Goal: Book appointment/travel/reservation

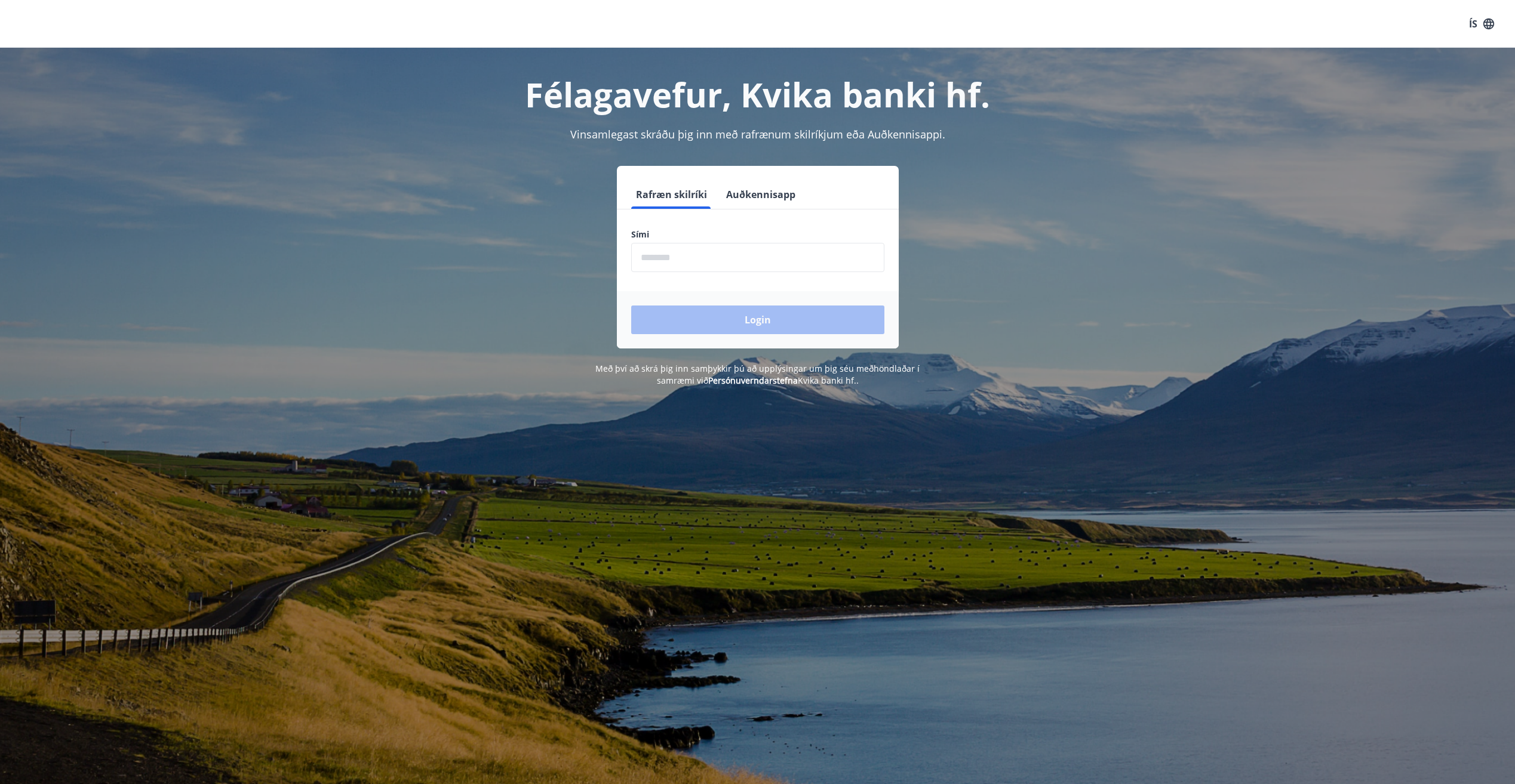
click at [720, 254] on input "phone" at bounding box center [757, 257] width 253 height 29
type input "********"
click at [761, 319] on button "Login" at bounding box center [757, 320] width 253 height 29
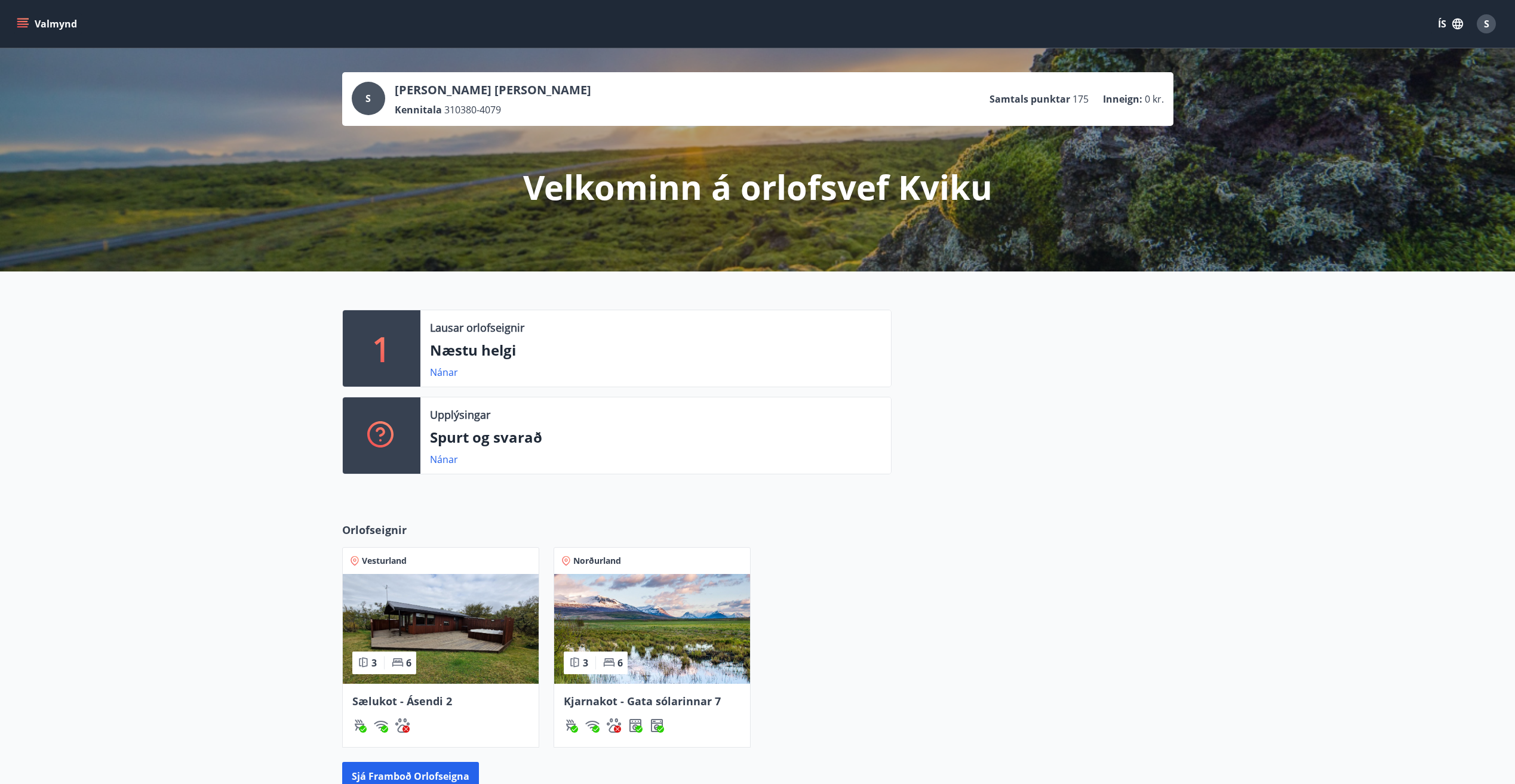
click at [827, 525] on div "Orlofseignir" at bounding box center [758, 534] width 831 height 25
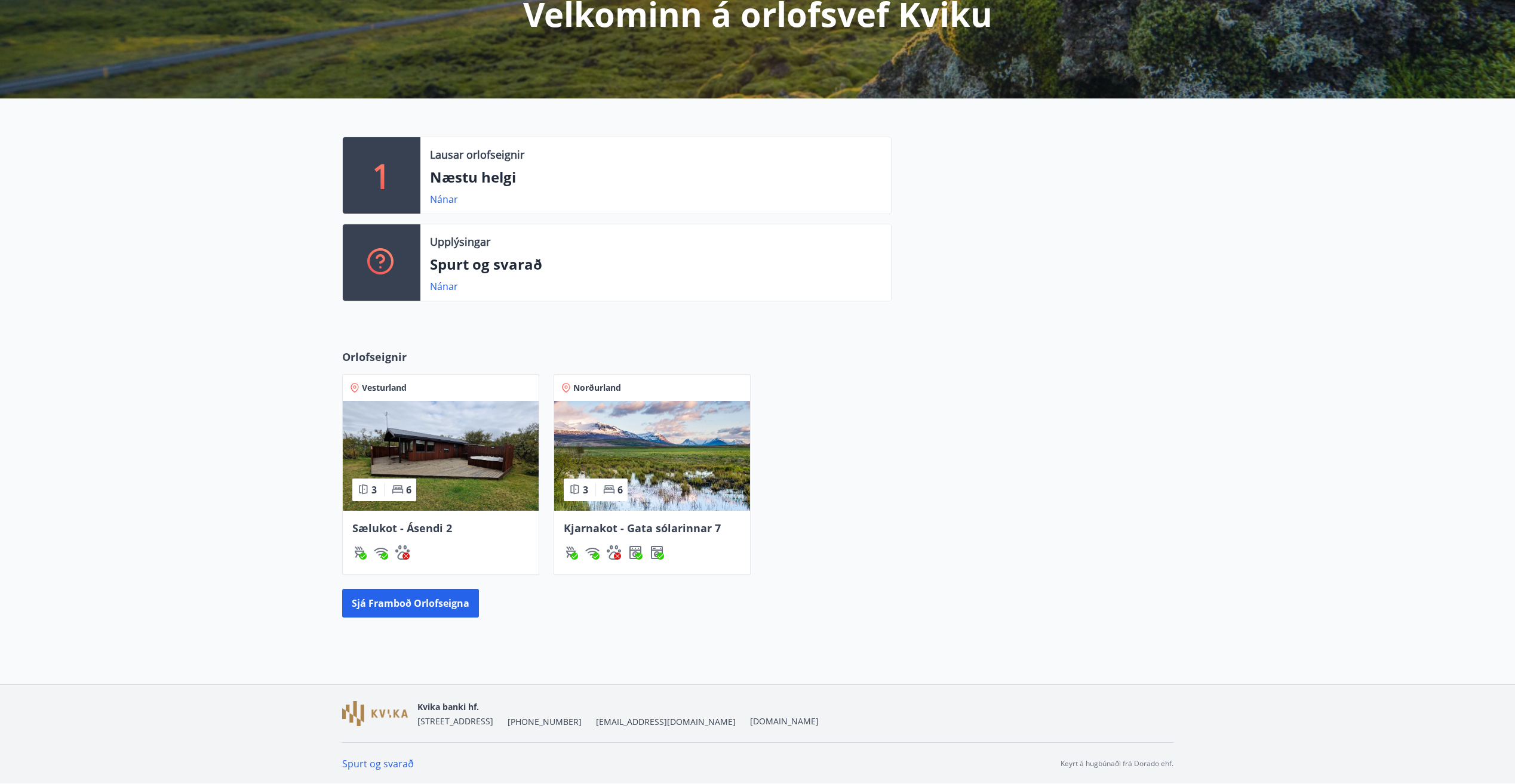
scroll to position [174, 0]
click at [643, 421] on img at bounding box center [652, 455] width 196 height 110
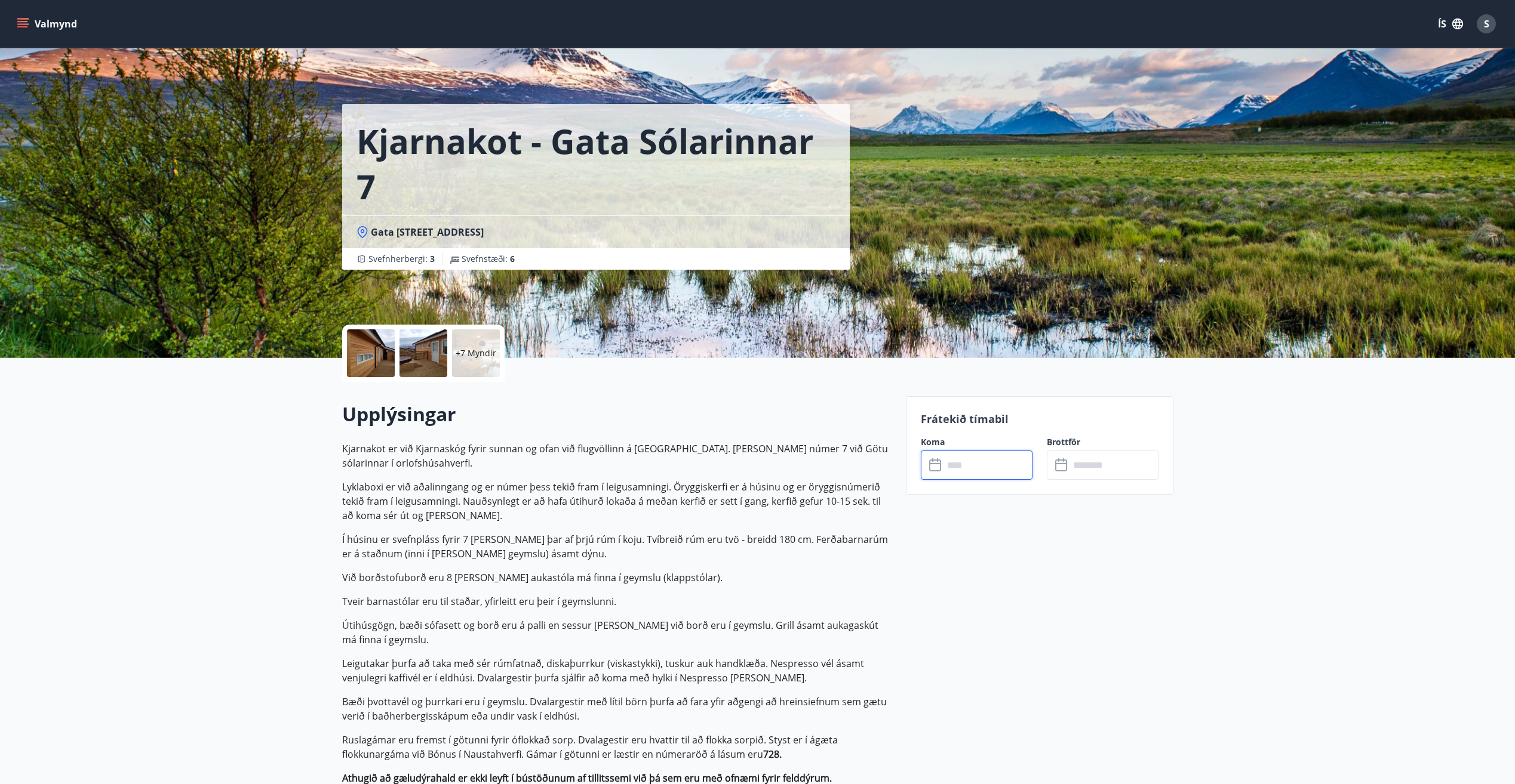
click at [952, 461] on input "text" at bounding box center [988, 465] width 89 height 29
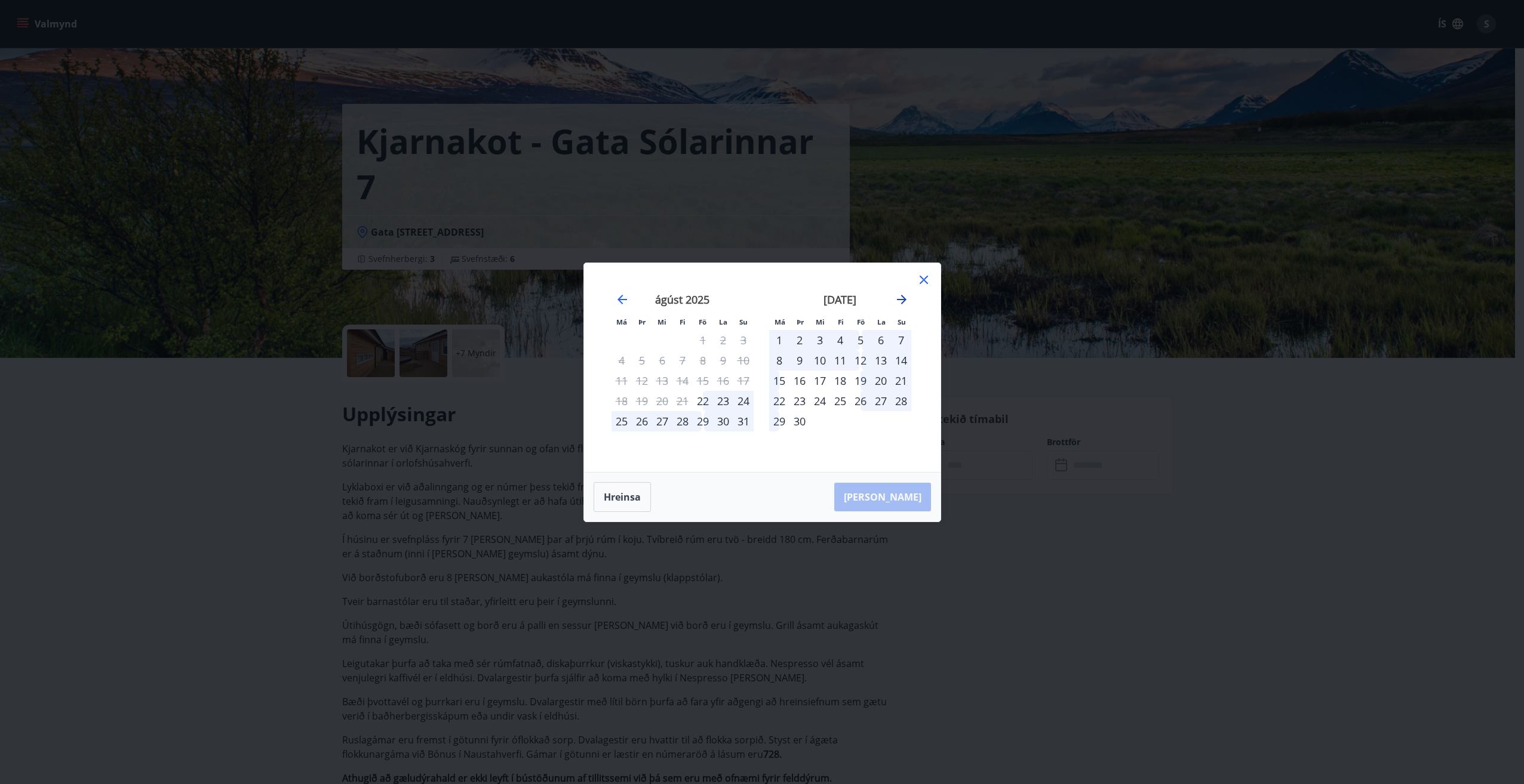
click at [900, 301] on icon "Move forward to switch to the next month." at bounding box center [902, 300] width 14 height 14
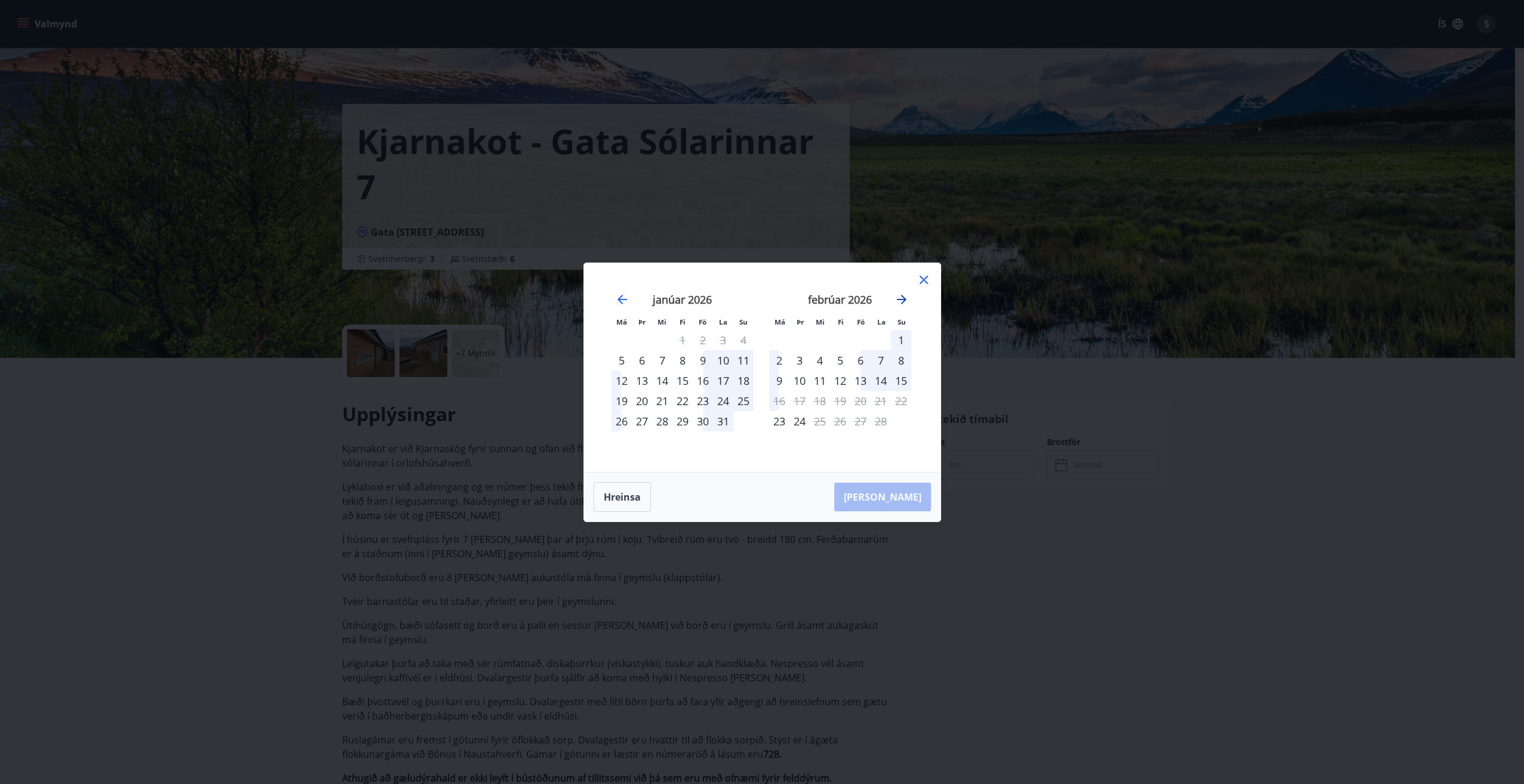
click at [900, 298] on icon "Move forward to switch to the next month." at bounding box center [902, 300] width 14 height 14
click at [704, 380] on div "13" at bounding box center [702, 380] width 20 height 20
click at [624, 400] on div "16" at bounding box center [621, 400] width 20 height 20
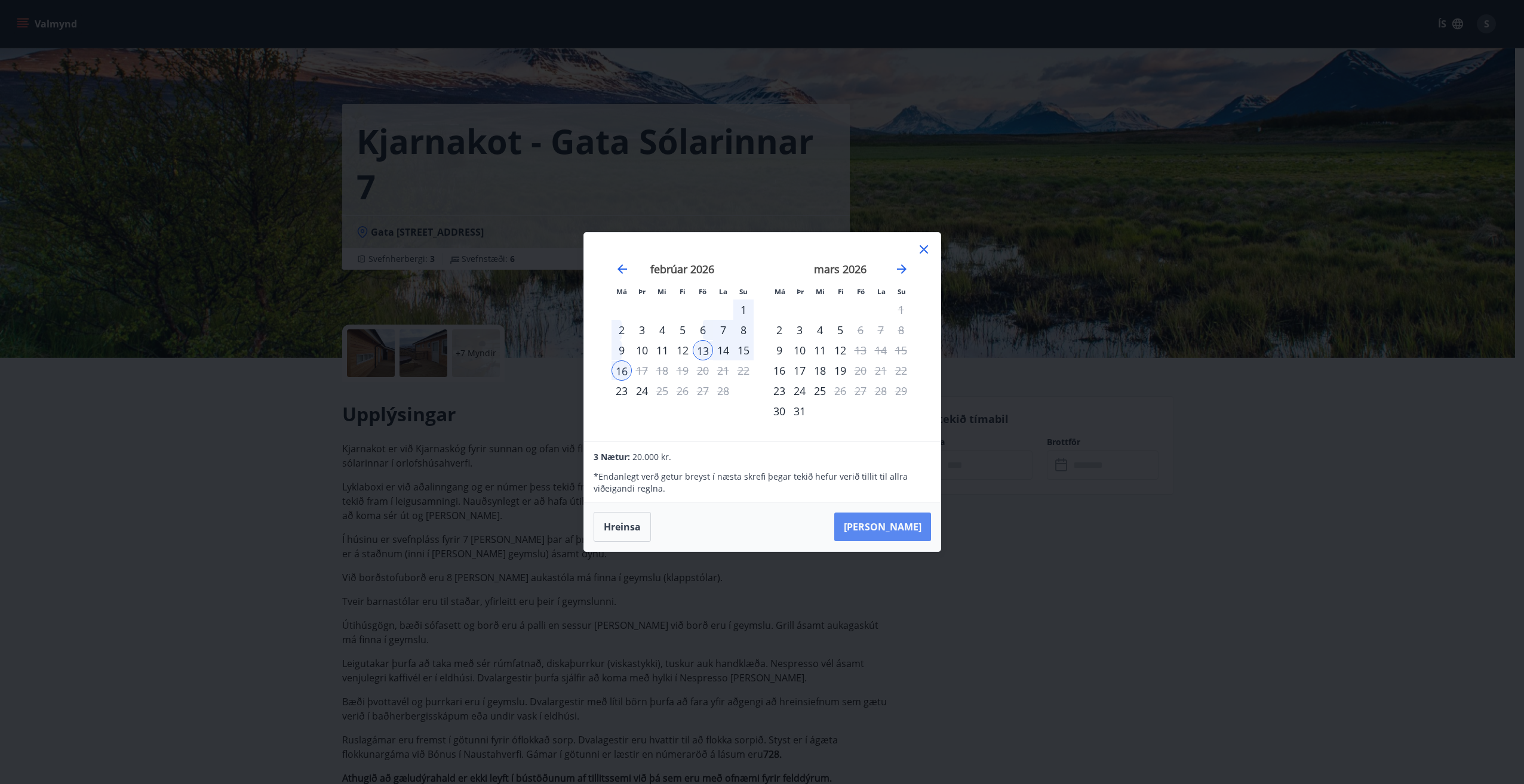
click at [901, 527] on button "Taka Frá" at bounding box center [883, 527] width 97 height 29
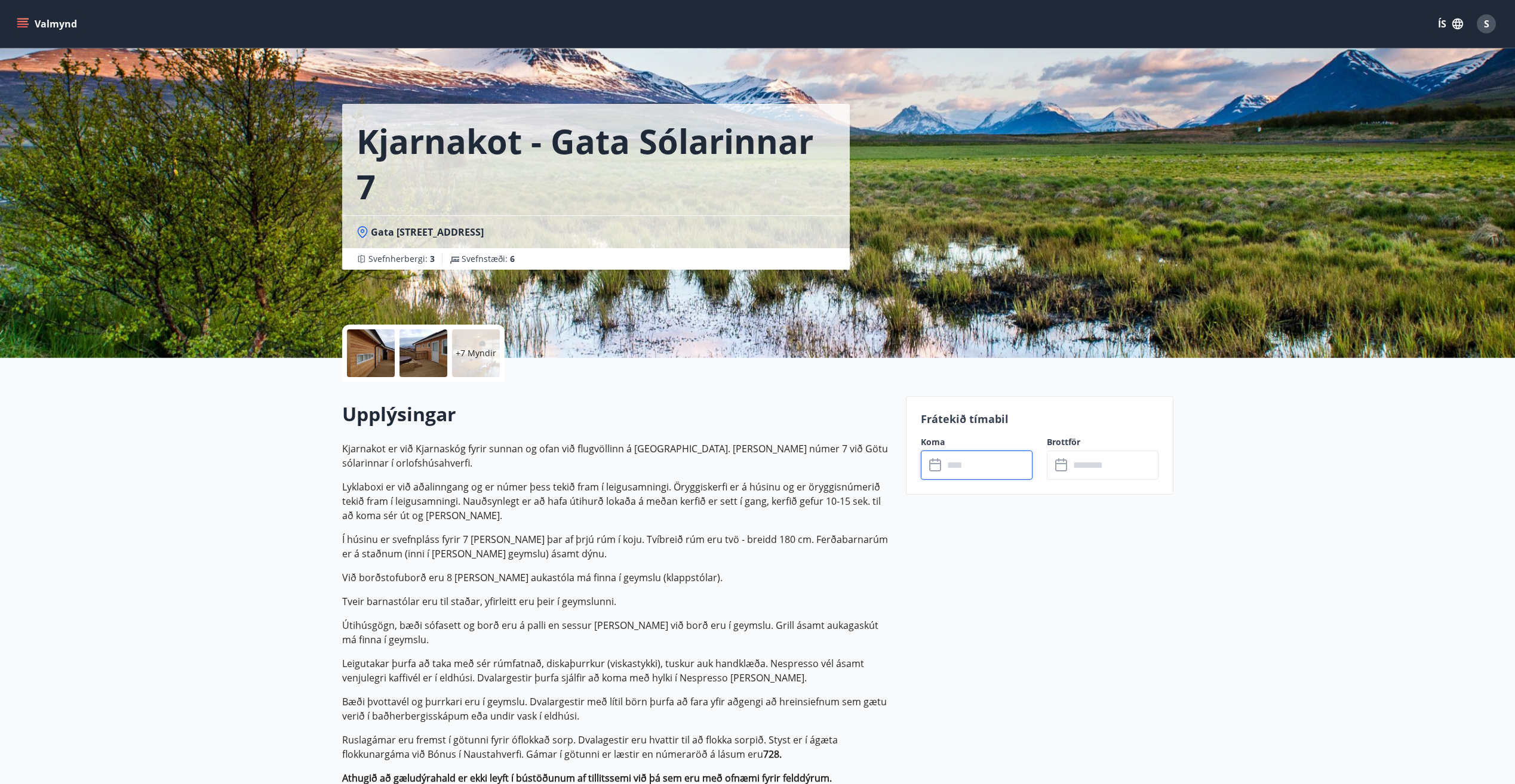
type input "******"
click at [1108, 575] on button "Greiða" at bounding box center [1103, 575] width 112 height 29
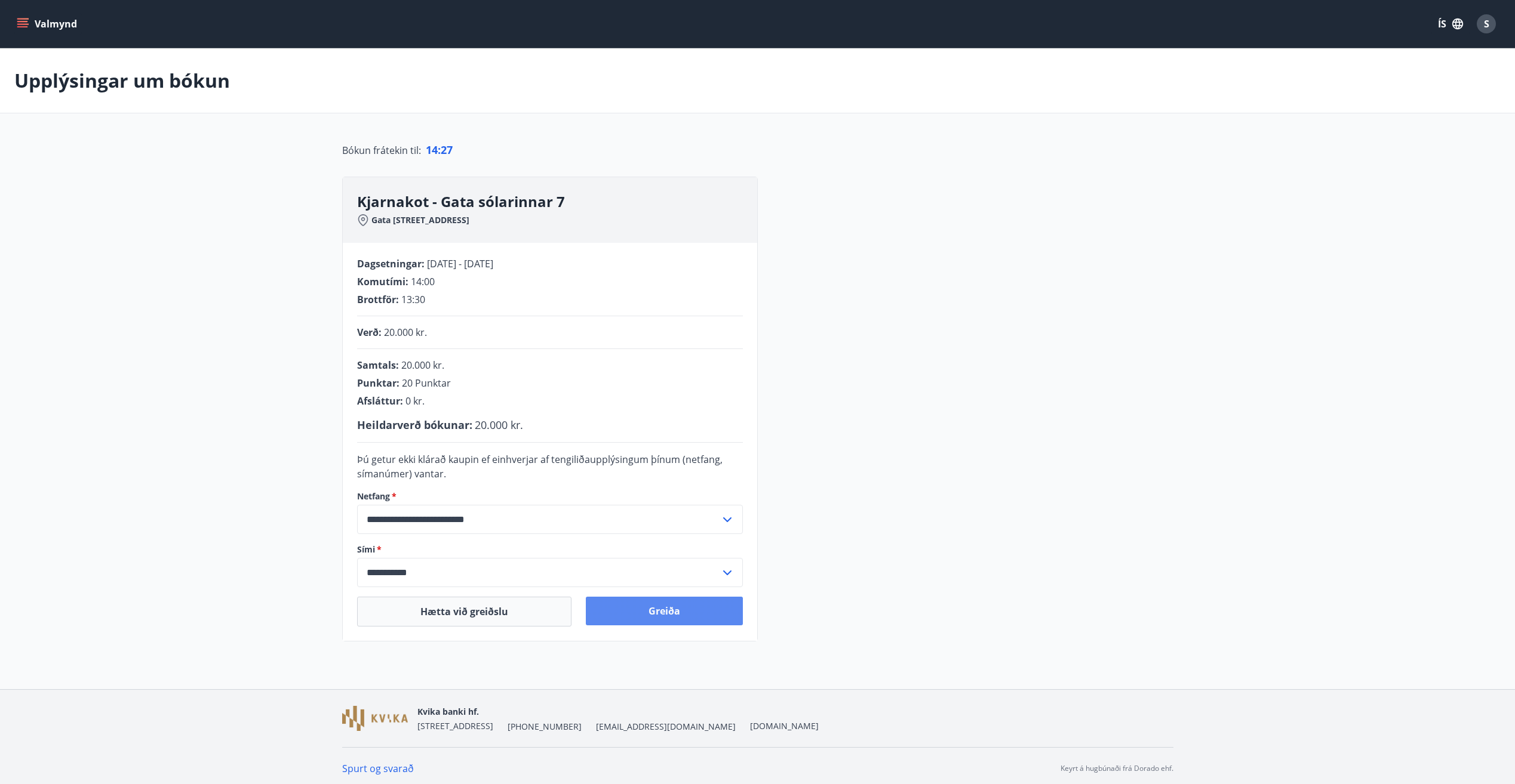
click at [679, 611] on button "Greiða" at bounding box center [664, 611] width 157 height 29
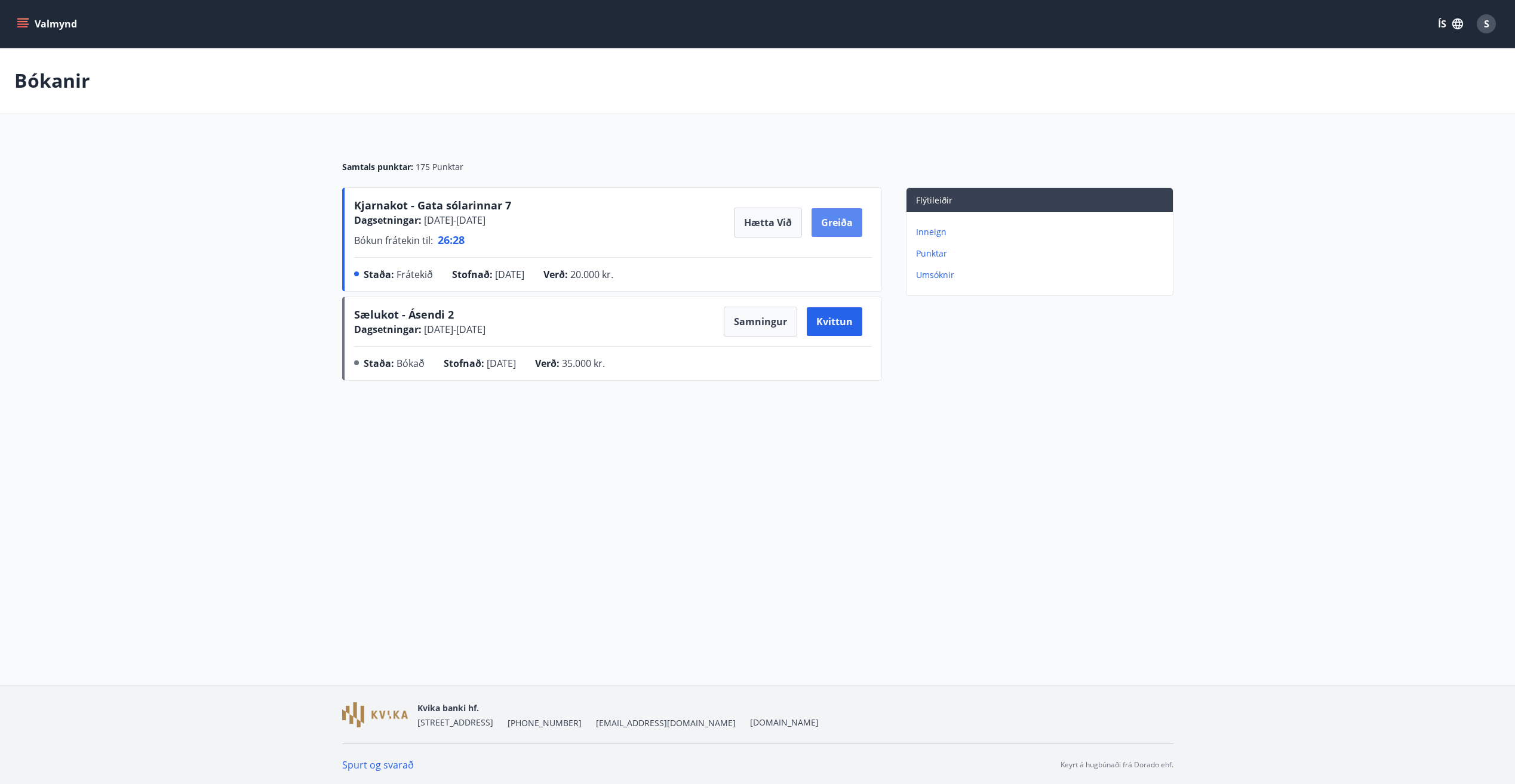
click at [829, 221] on button "Greiða" at bounding box center [837, 222] width 51 height 29
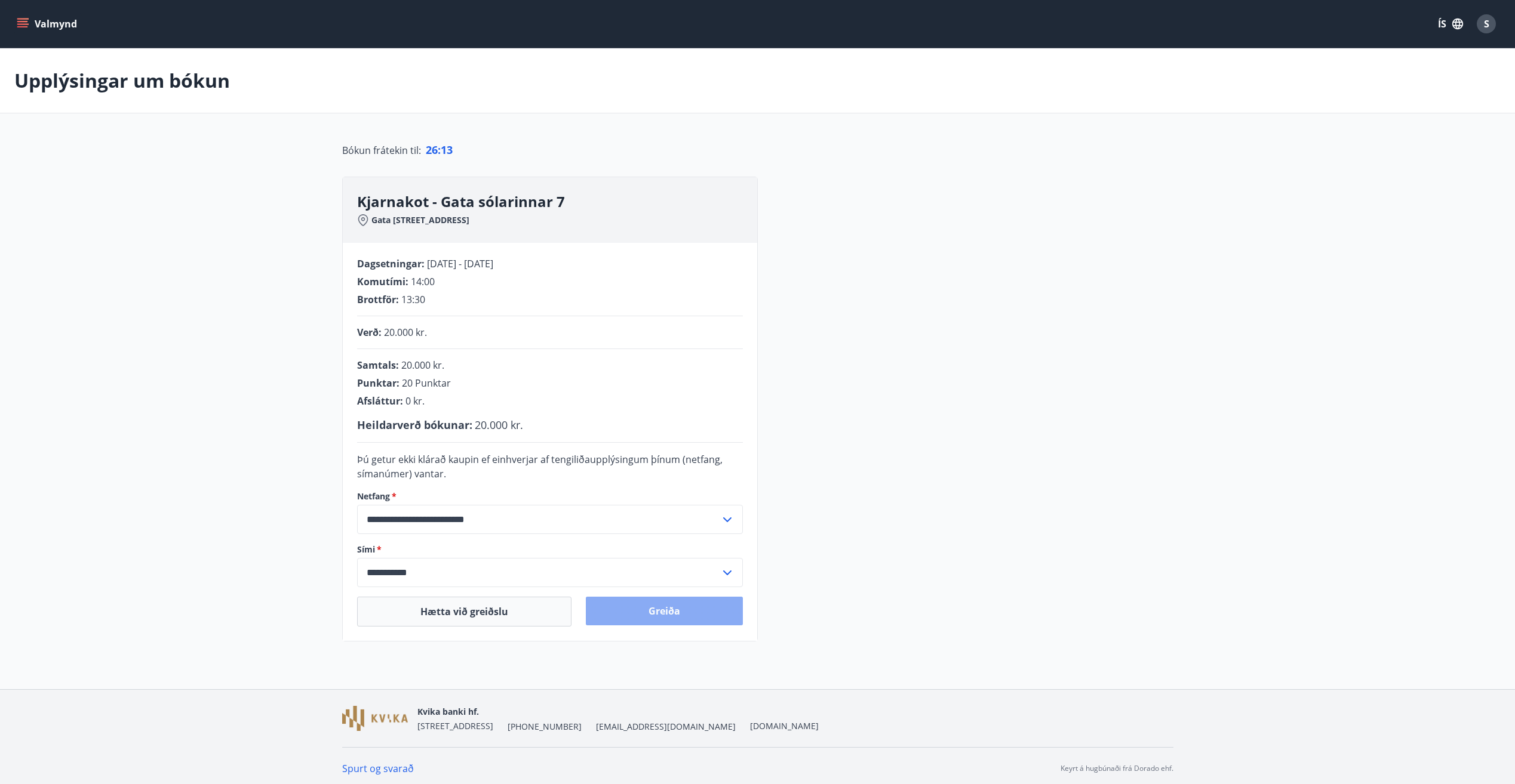
click at [695, 611] on button "Greiða" at bounding box center [664, 611] width 157 height 29
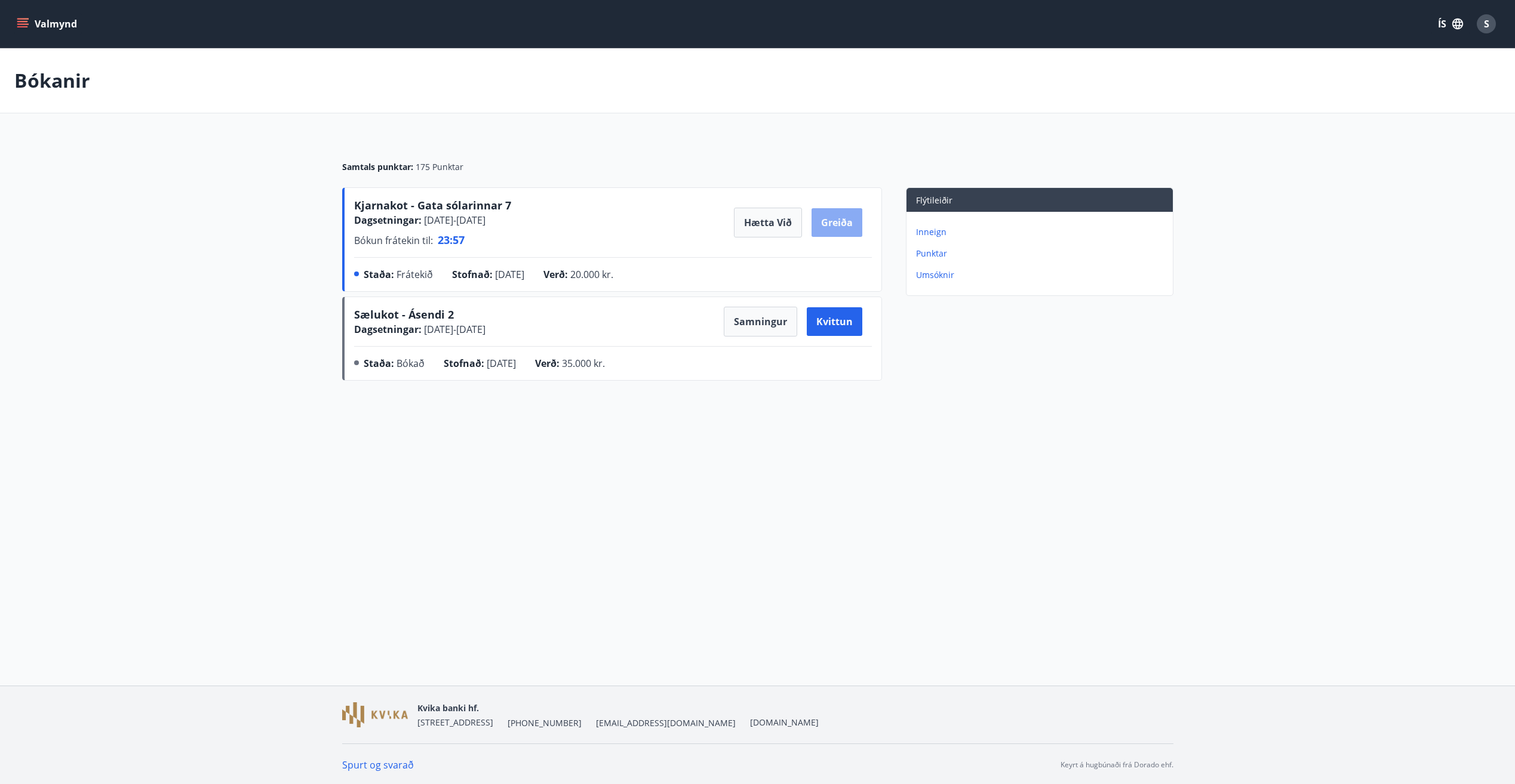
click at [834, 228] on button "Greiða" at bounding box center [837, 222] width 51 height 29
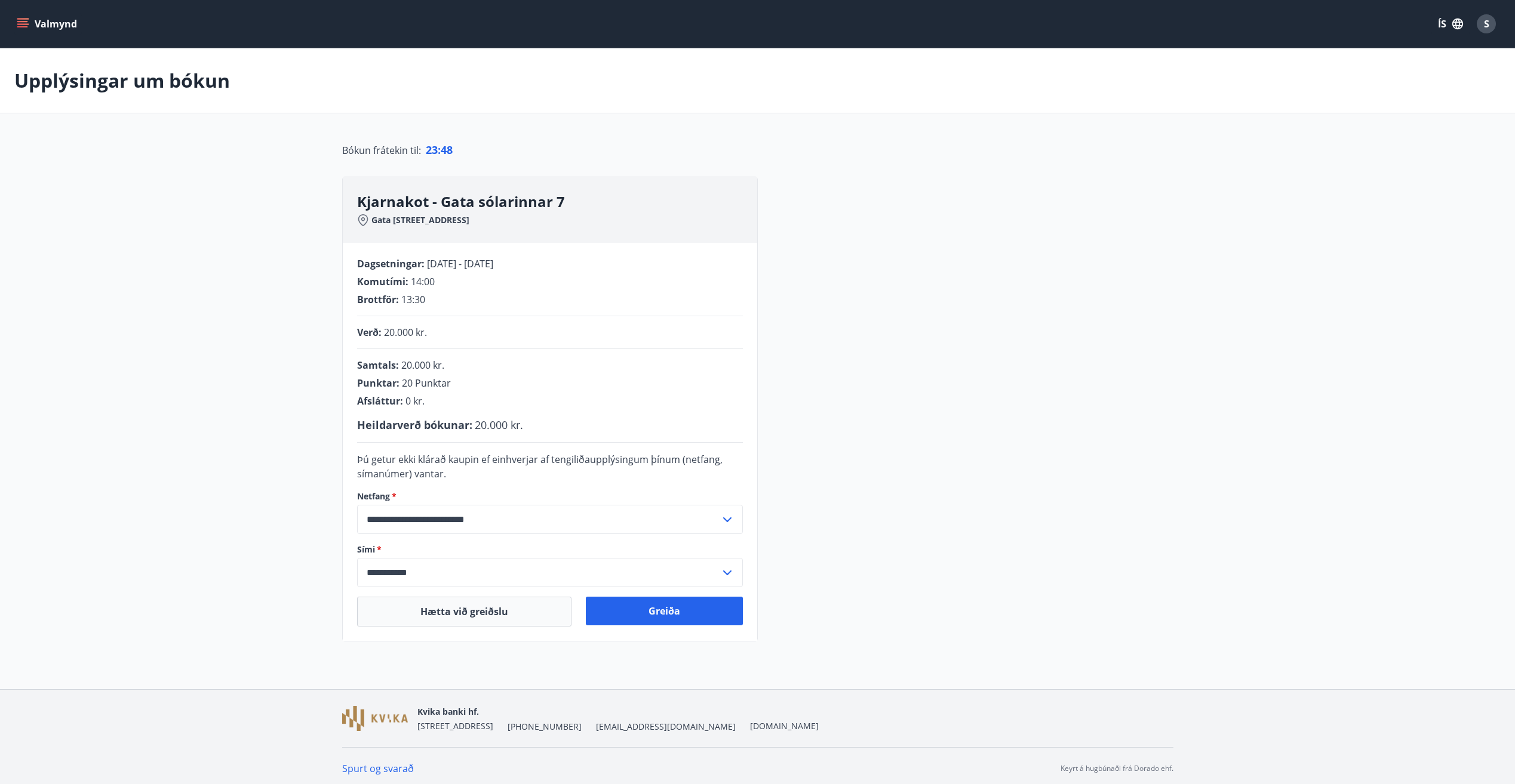
click at [729, 573] on icon at bounding box center [727, 573] width 8 height 5
click at [729, 573] on icon at bounding box center [727, 573] width 14 height 14
click at [729, 513] on icon at bounding box center [727, 520] width 14 height 14
click at [729, 516] on icon at bounding box center [727, 520] width 14 height 14
click at [681, 608] on button "Greiða" at bounding box center [664, 611] width 157 height 29
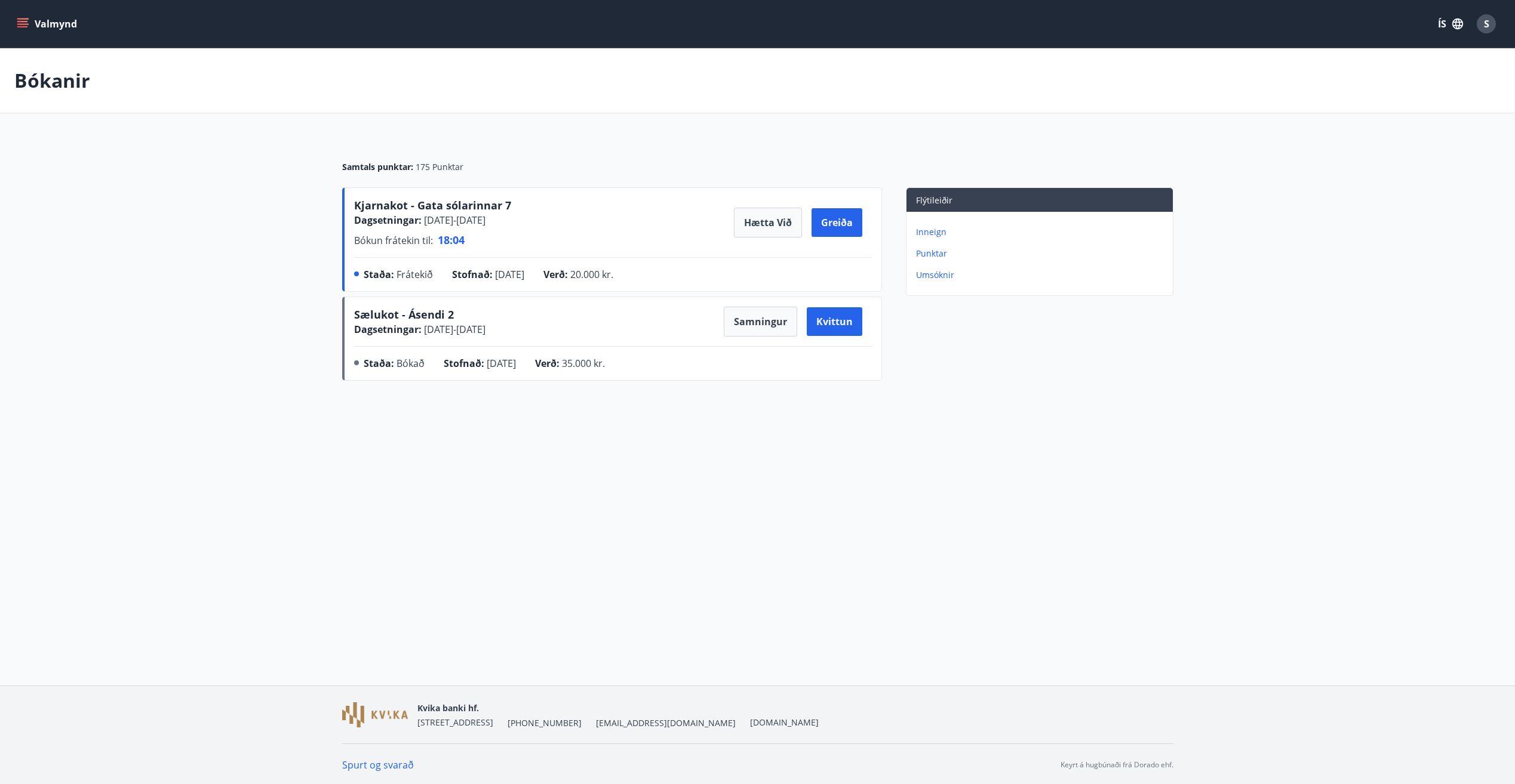
click at [1284, 361] on main "Bókanir Samtals punktar : 175 Punktar Kjarnakot - Gata sólarinnar 7 Dagsetninga…" at bounding box center [757, 216] width 1515 height 337
click at [837, 224] on button "Greiða" at bounding box center [837, 222] width 51 height 29
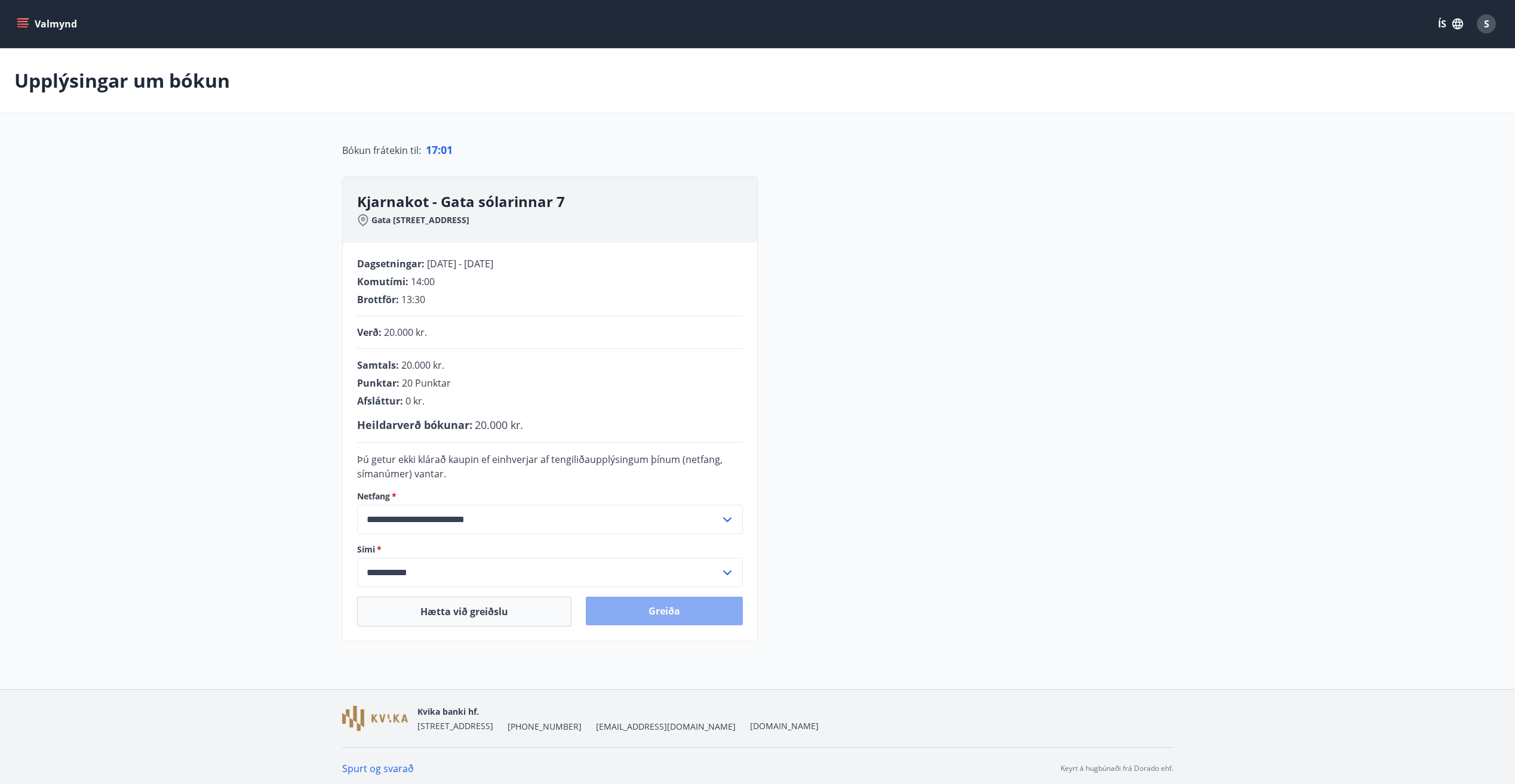
click at [679, 614] on button "Greiða" at bounding box center [664, 611] width 157 height 29
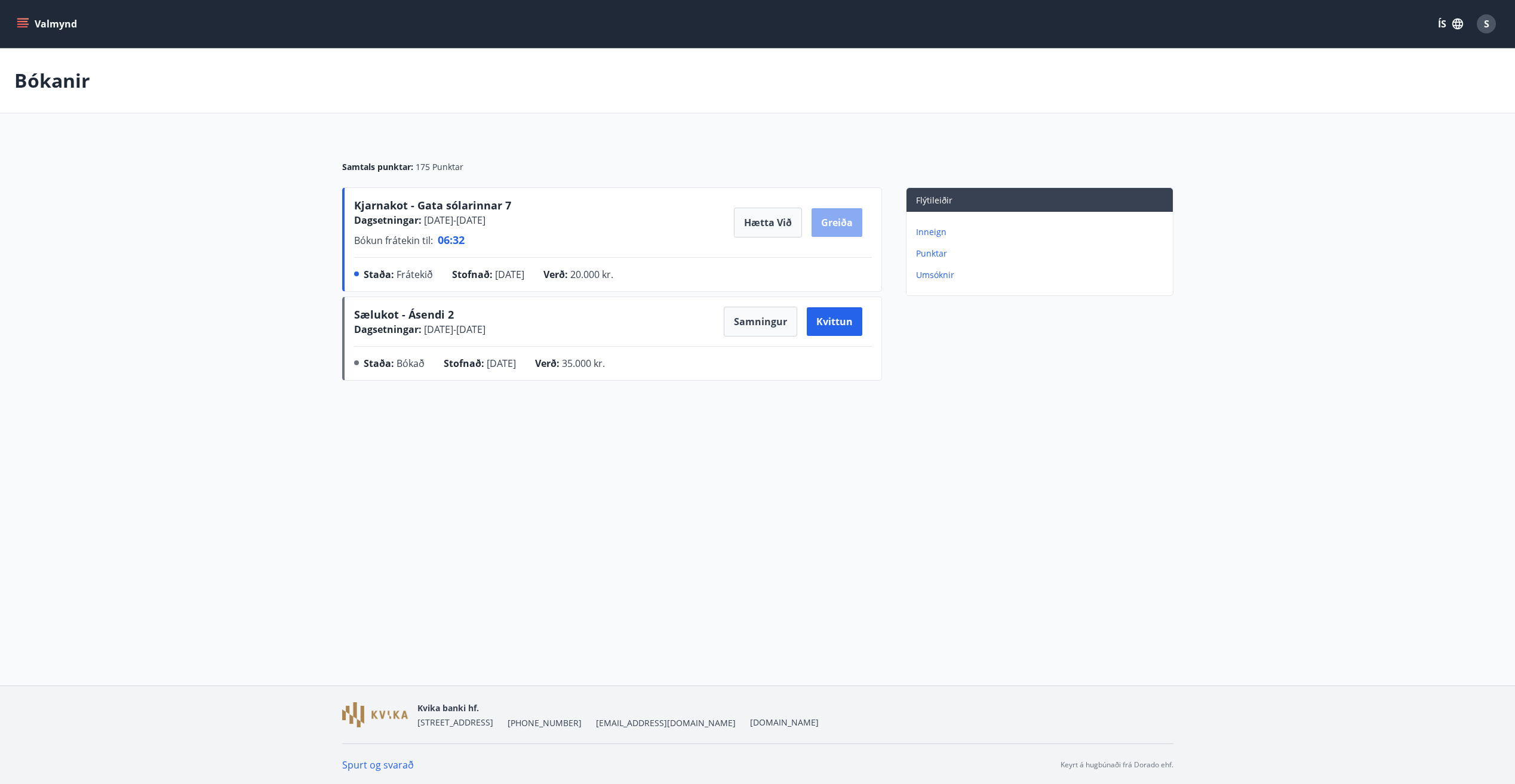
click at [838, 228] on button "Greiða" at bounding box center [837, 222] width 51 height 29
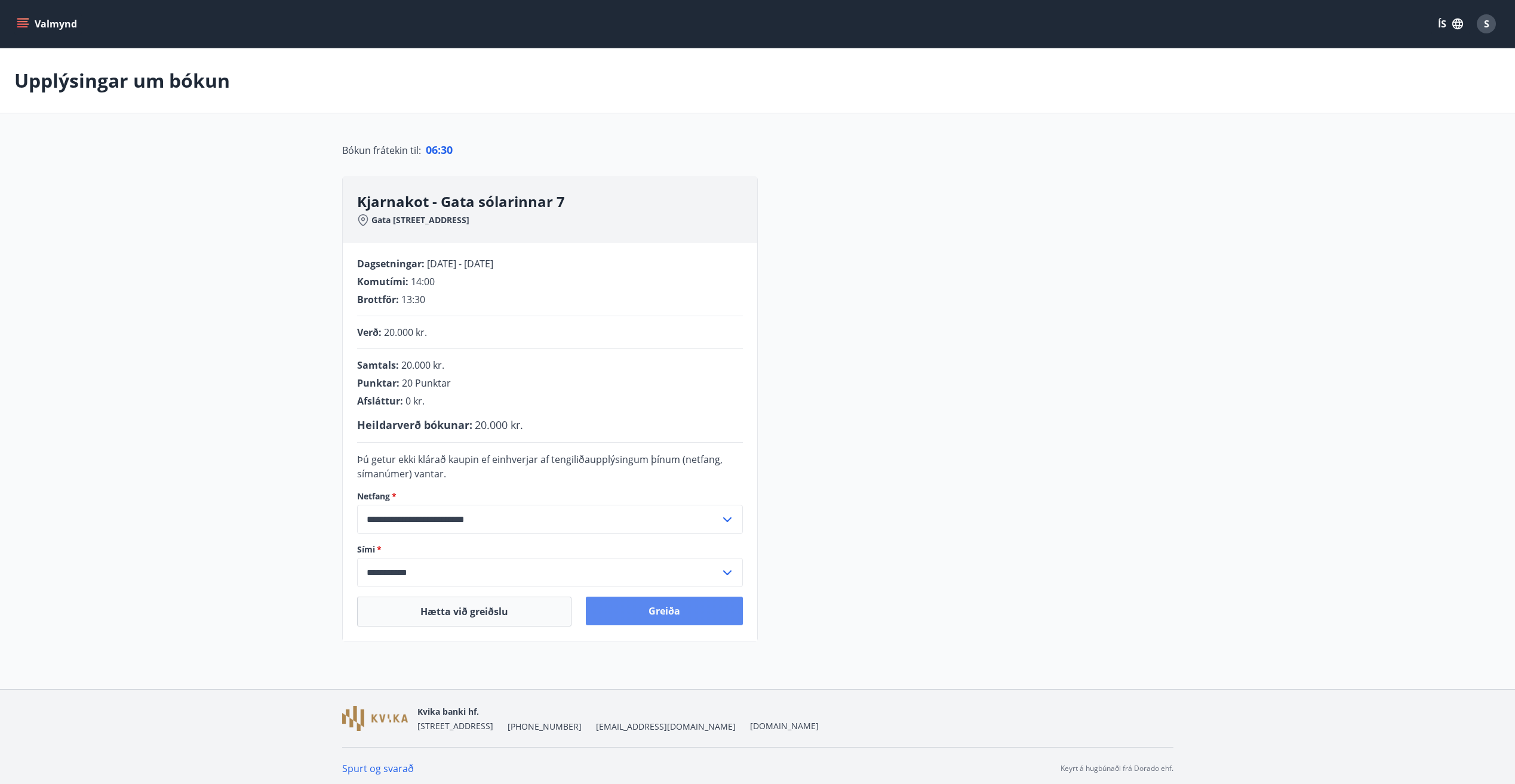
click at [667, 611] on button "Greiða" at bounding box center [664, 611] width 157 height 29
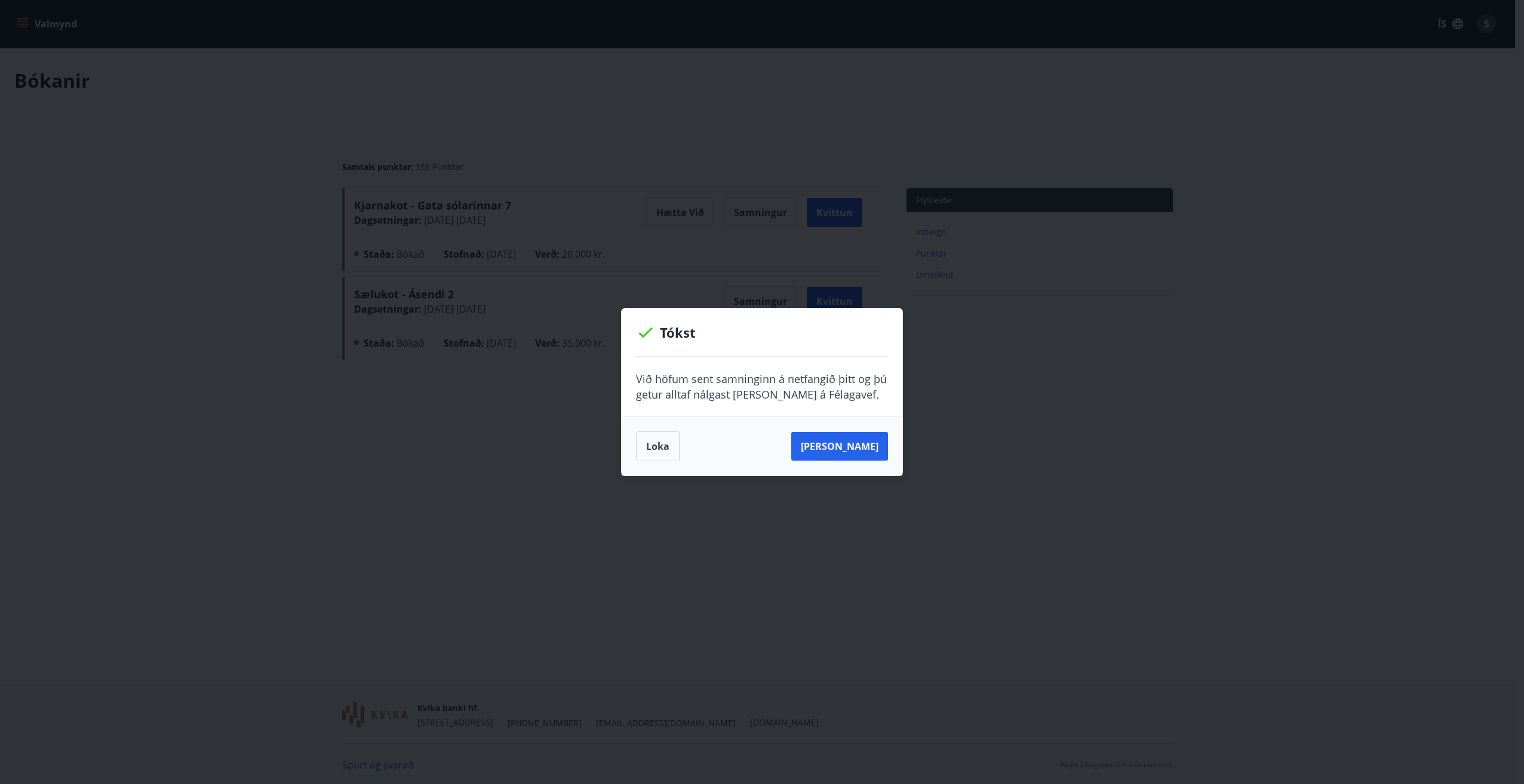
click at [1272, 550] on div "Tókst Við höfum sent samninginn á netfangið þitt og þú getur alltaf nálgast [PE…" at bounding box center [762, 392] width 1524 height 784
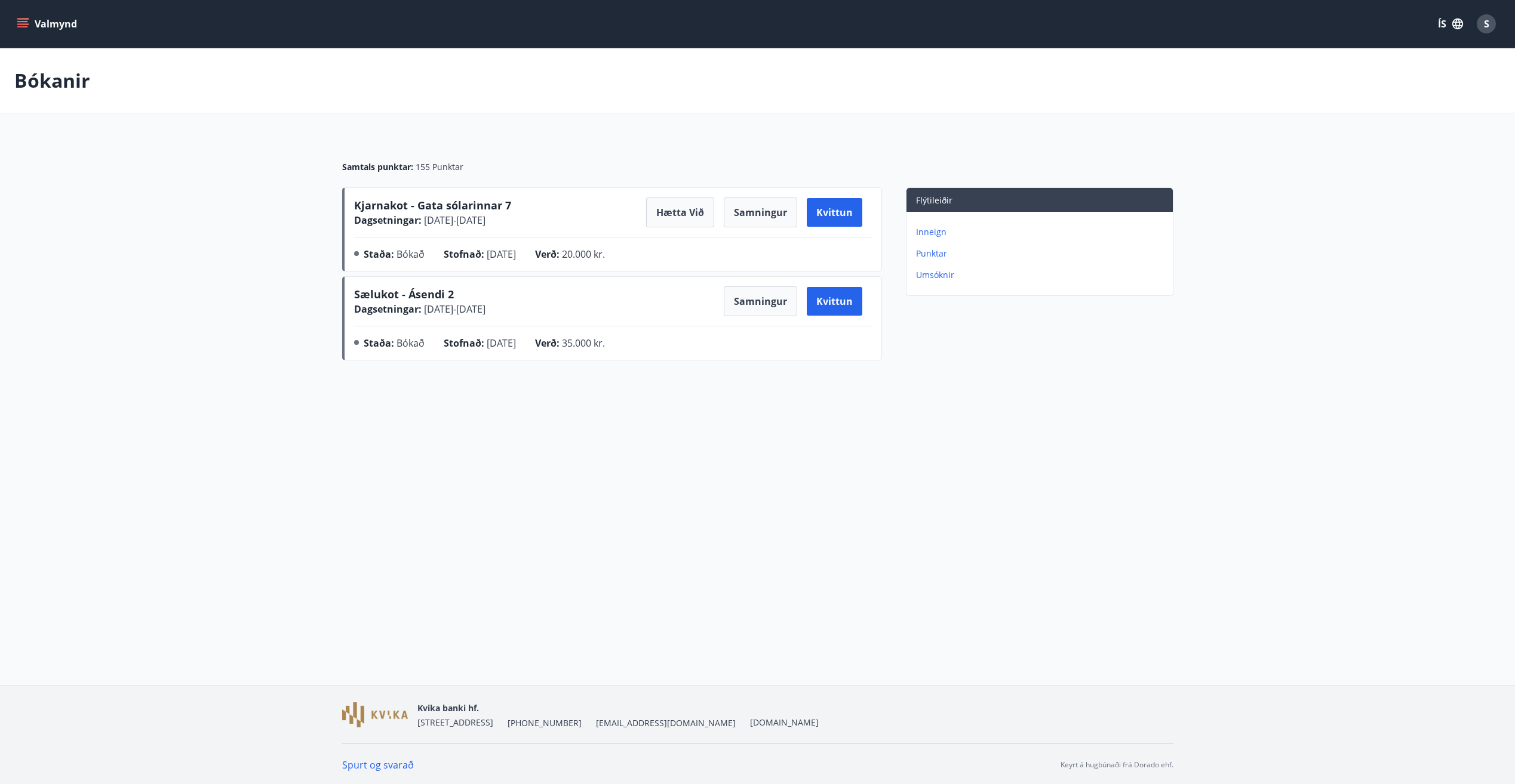
click at [1348, 231] on main "Bókanir Samtals punktar : 155 Punktar Kjarnakot - Gata sólarinnar 7 Dagsetninga…" at bounding box center [757, 207] width 1515 height 317
